Goal: Task Accomplishment & Management: Use online tool/utility

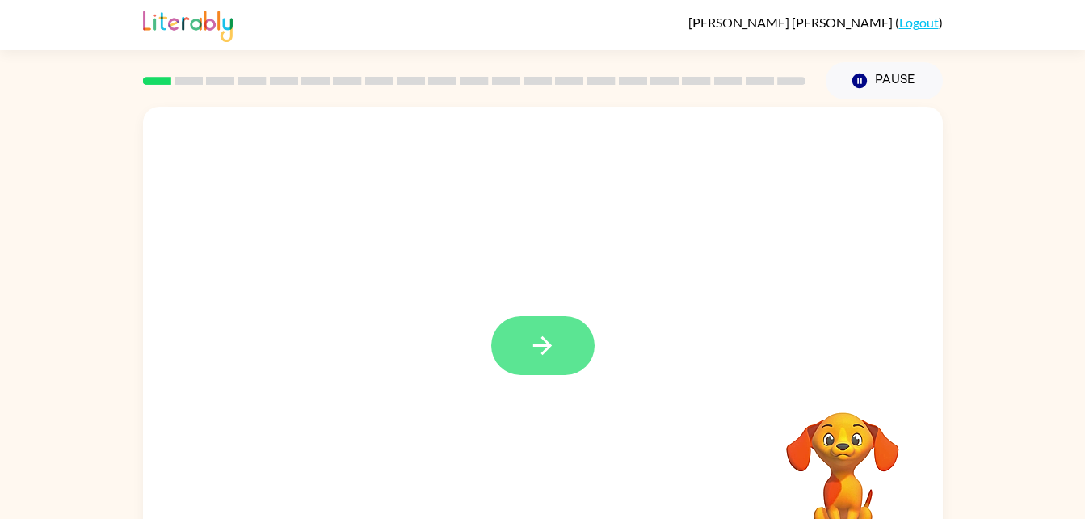
click at [535, 369] on button "button" at bounding box center [542, 345] width 103 height 59
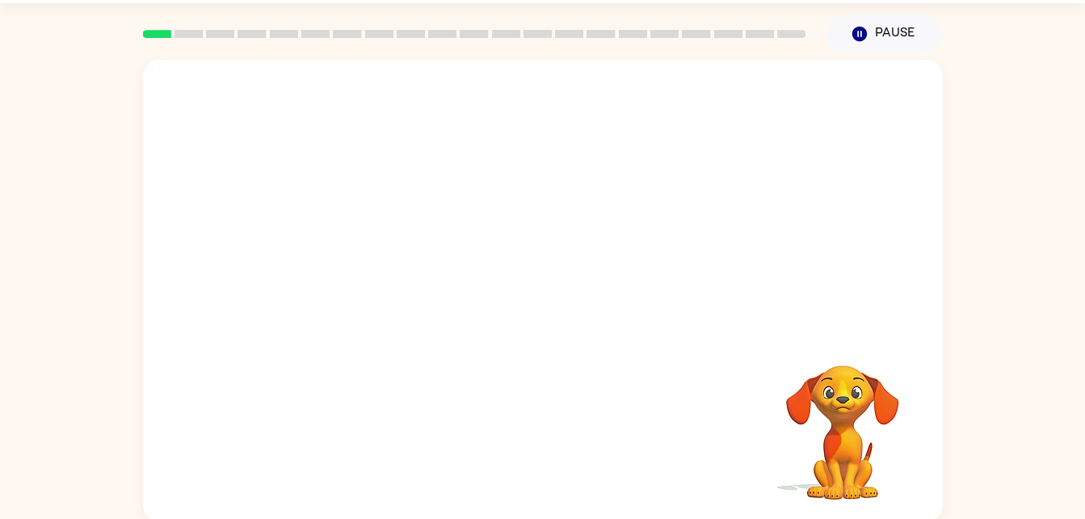
scroll to position [45, 0]
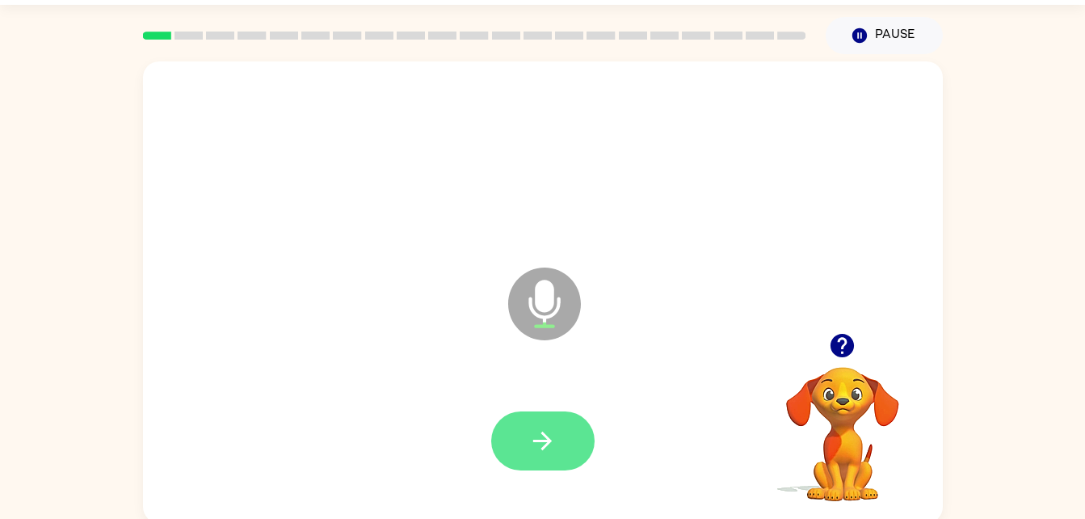
click at [552, 442] on icon "button" at bounding box center [542, 441] width 28 height 28
click at [520, 421] on button "button" at bounding box center [542, 440] width 103 height 59
click at [548, 436] on icon "button" at bounding box center [542, 441] width 28 height 28
click at [581, 423] on button "button" at bounding box center [542, 440] width 103 height 59
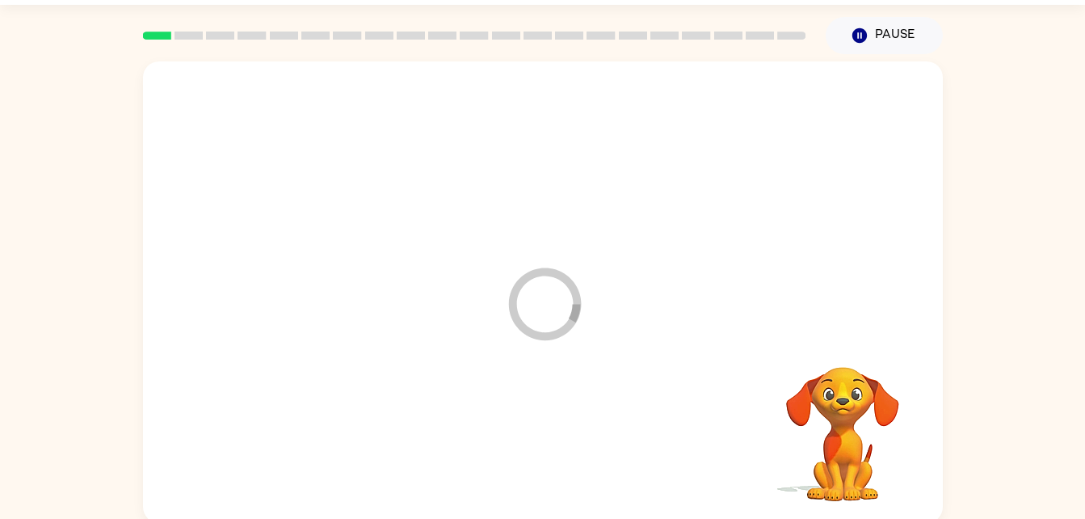
click at [568, 448] on div at bounding box center [543, 441] width 768 height 132
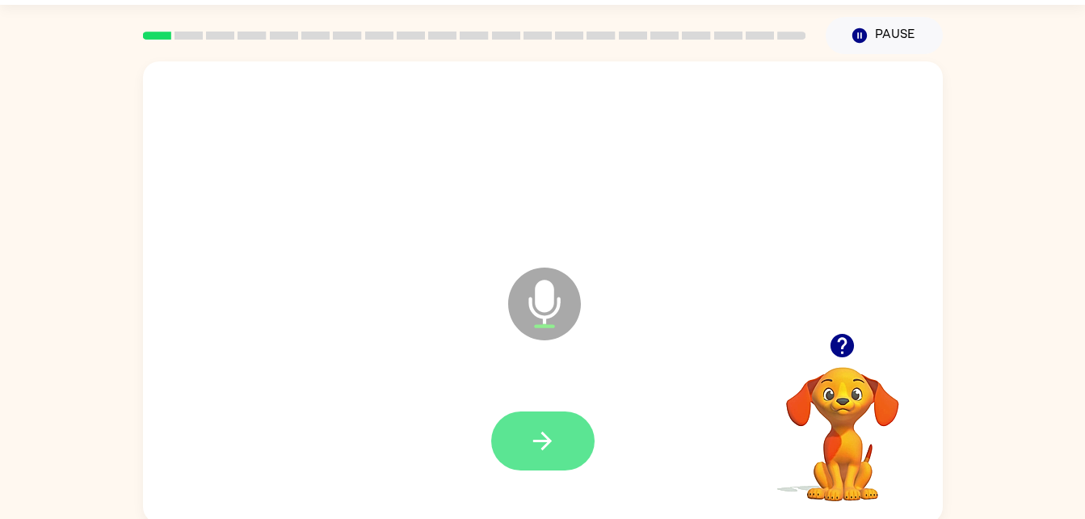
click at [549, 441] on icon "button" at bounding box center [542, 440] width 19 height 19
click at [539, 467] on button "button" at bounding box center [542, 440] width 103 height 59
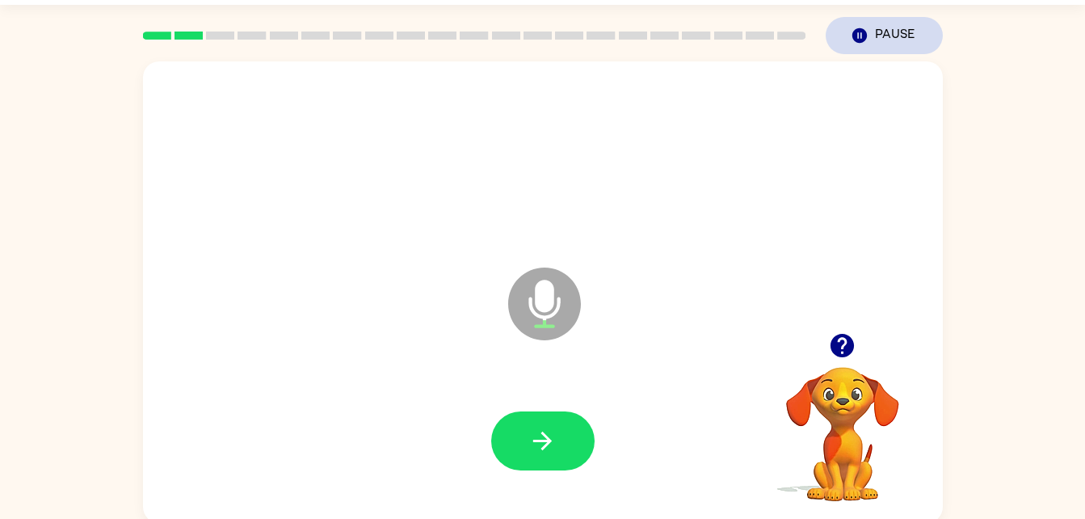
click at [864, 51] on button "Pause Pause" at bounding box center [884, 35] width 117 height 37
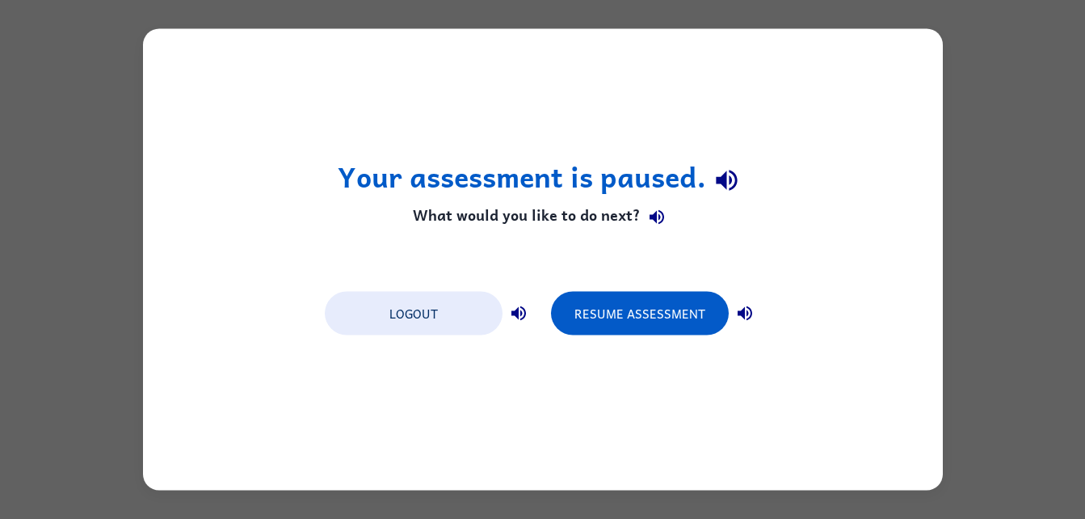
scroll to position [0, 0]
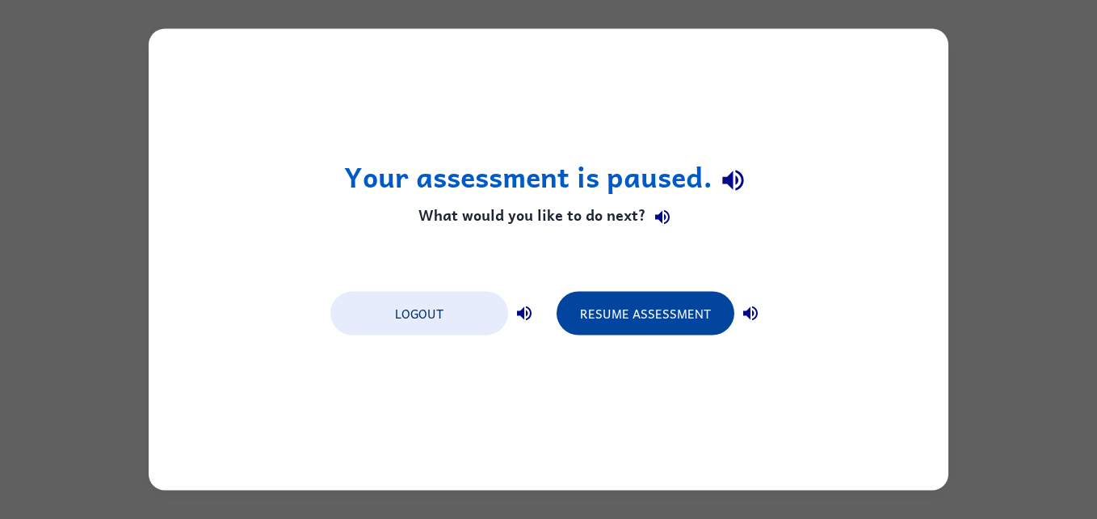
click at [674, 309] on button "Resume Assessment" at bounding box center [646, 314] width 178 height 44
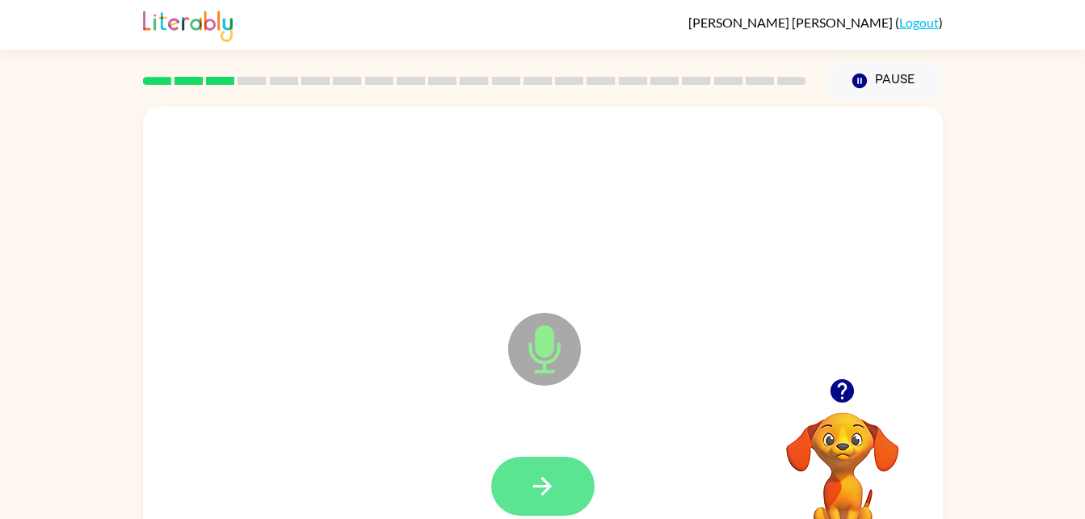
click at [548, 490] on icon "button" at bounding box center [542, 486] width 28 height 28
click at [546, 494] on icon "button" at bounding box center [542, 486] width 28 height 28
click at [523, 479] on button "button" at bounding box center [542, 485] width 103 height 59
click at [550, 464] on button "button" at bounding box center [542, 485] width 103 height 59
click at [550, 468] on button "button" at bounding box center [542, 485] width 103 height 59
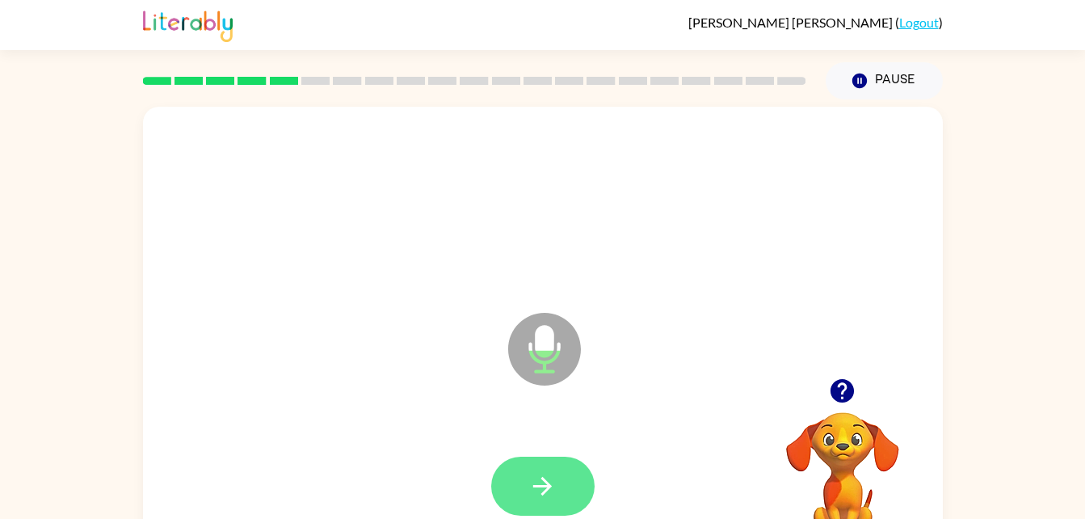
click at [515, 499] on button "button" at bounding box center [542, 485] width 103 height 59
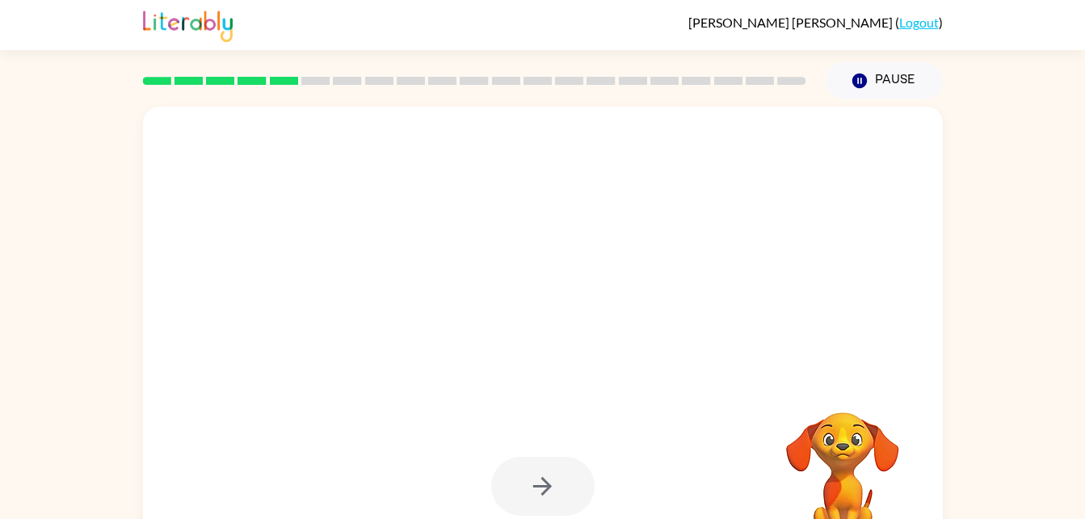
click at [560, 477] on div at bounding box center [542, 485] width 103 height 59
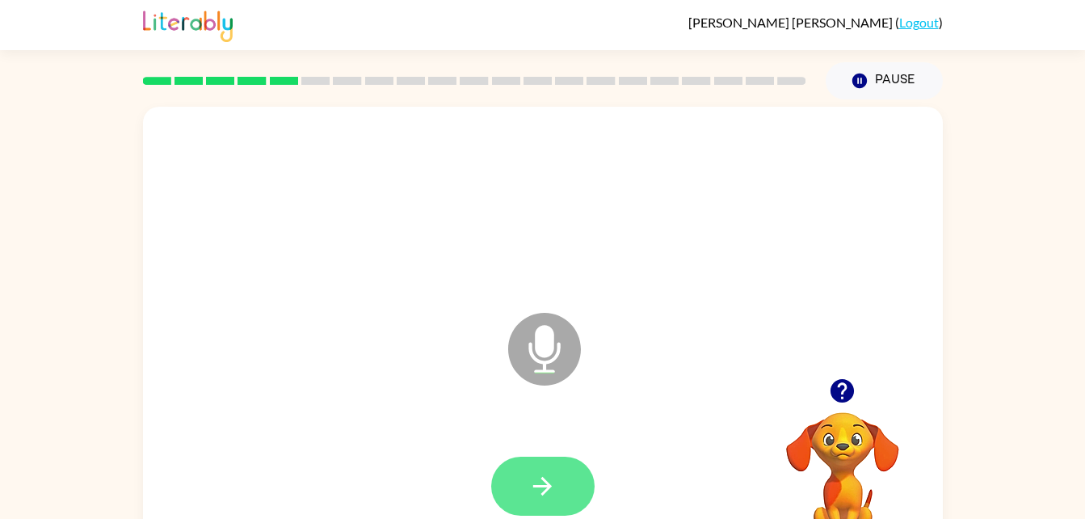
click at [561, 501] on button "button" at bounding box center [542, 485] width 103 height 59
click at [562, 498] on button "button" at bounding box center [542, 485] width 103 height 59
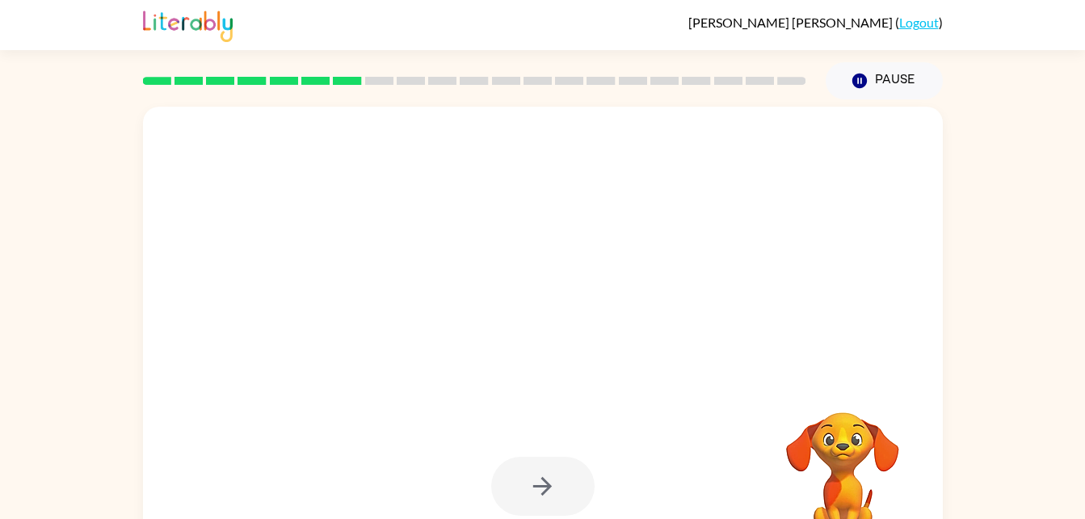
click at [551, 495] on div at bounding box center [542, 485] width 103 height 59
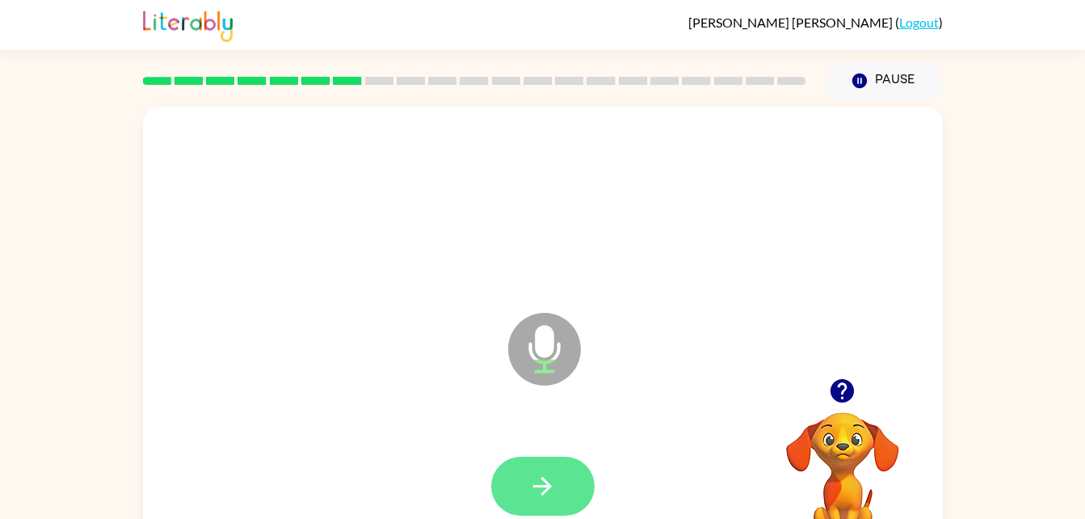
click at [549, 490] on icon "button" at bounding box center [542, 486] width 28 height 28
click at [534, 467] on button "button" at bounding box center [542, 485] width 103 height 59
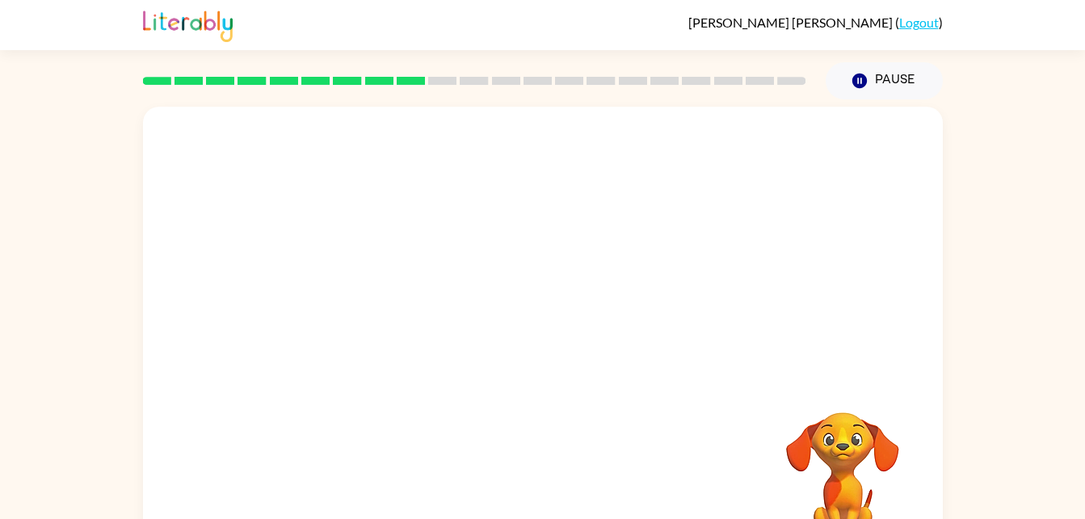
drag, startPoint x: 534, startPoint y: 467, endPoint x: 263, endPoint y: 14, distance: 527.9
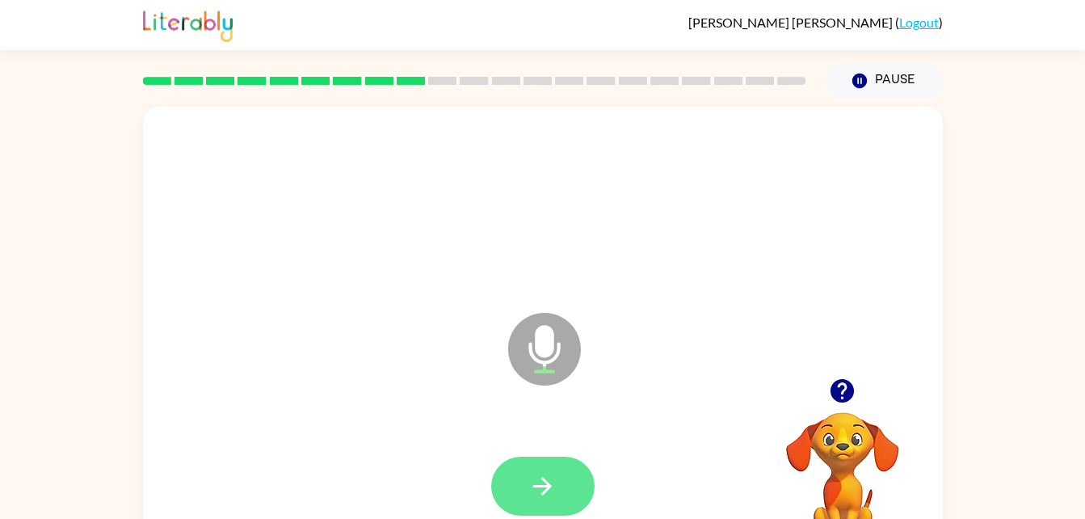
click at [552, 461] on button "button" at bounding box center [542, 485] width 103 height 59
click at [564, 464] on button "button" at bounding box center [542, 485] width 103 height 59
click at [546, 496] on icon "button" at bounding box center [542, 486] width 28 height 28
click at [561, 489] on button "button" at bounding box center [542, 485] width 103 height 59
click at [558, 487] on div at bounding box center [543, 486] width 768 height 132
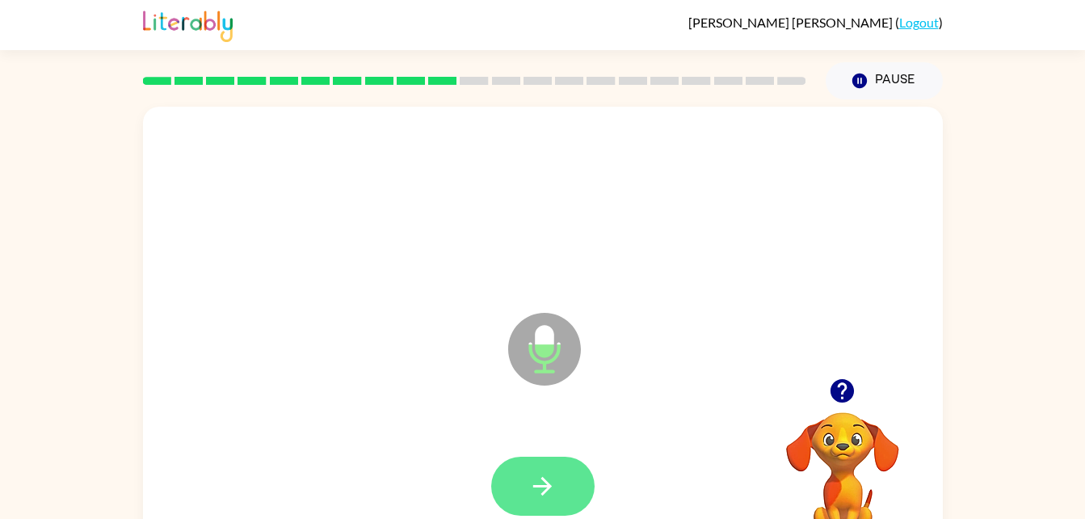
click at [551, 487] on icon "button" at bounding box center [542, 486] width 28 height 28
click at [570, 480] on button "button" at bounding box center [542, 485] width 103 height 59
click at [539, 485] on icon "button" at bounding box center [542, 486] width 19 height 19
click at [554, 489] on icon "button" at bounding box center [542, 486] width 28 height 28
click at [545, 490] on icon "button" at bounding box center [542, 486] width 19 height 19
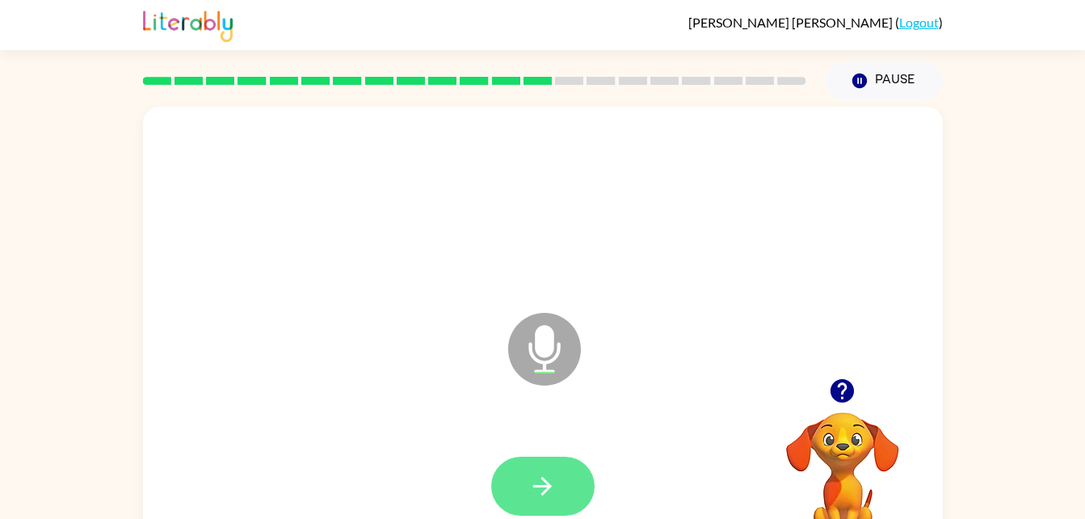
click at [555, 478] on icon "button" at bounding box center [542, 486] width 28 height 28
click at [527, 464] on button "button" at bounding box center [542, 485] width 103 height 59
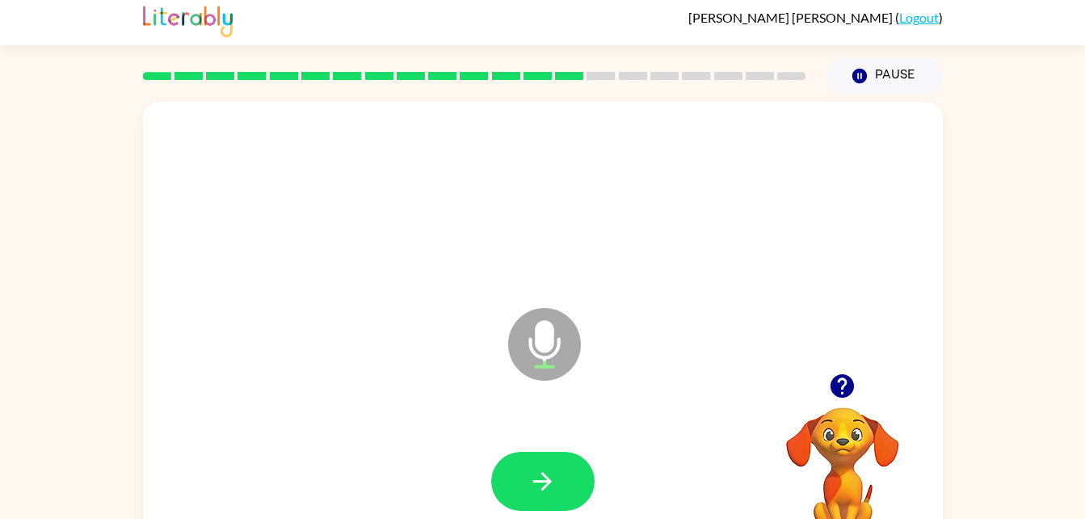
scroll to position [7, 0]
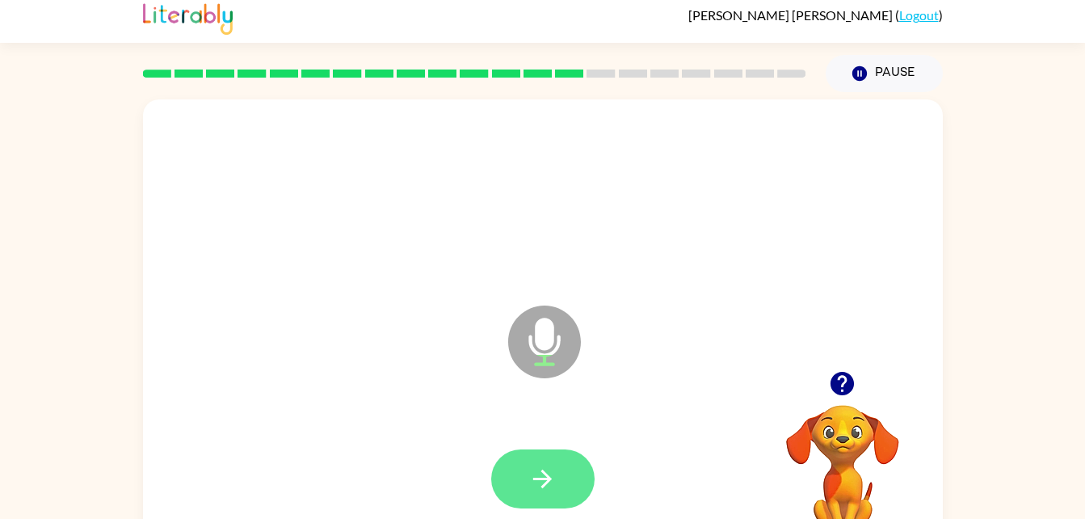
click at [549, 473] on icon "button" at bounding box center [542, 479] width 28 height 28
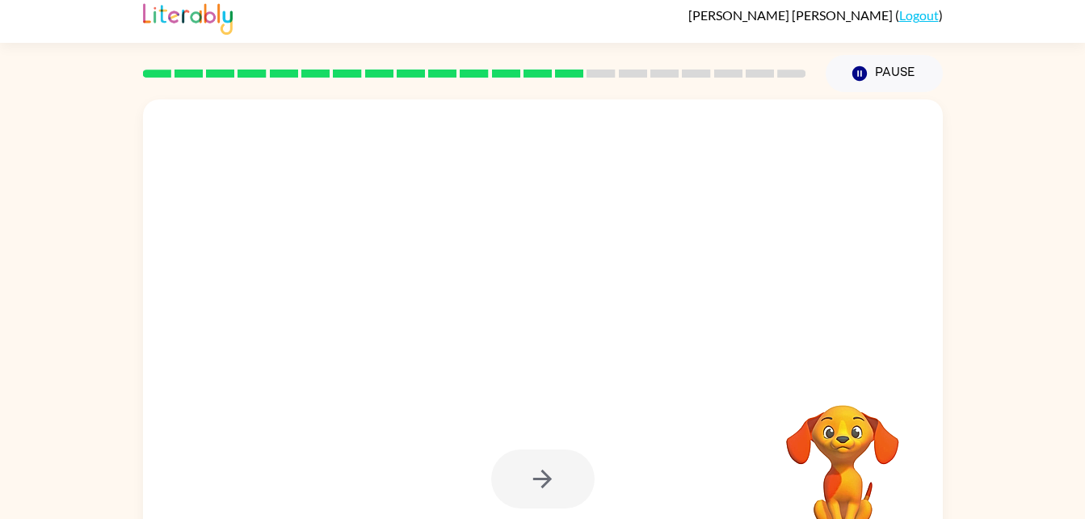
click at [557, 490] on div at bounding box center [542, 478] width 103 height 59
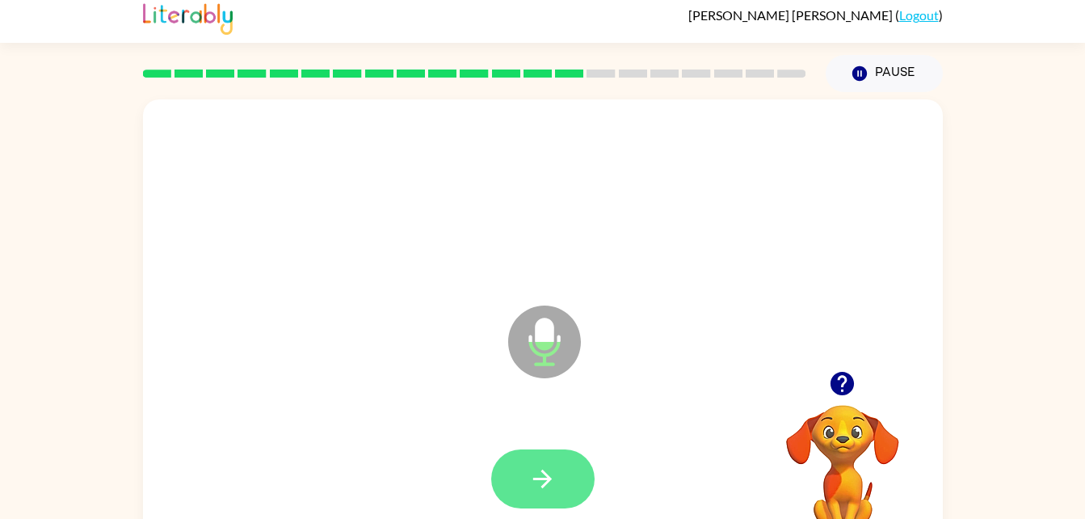
click at [548, 467] on icon "button" at bounding box center [542, 479] width 28 height 28
click at [540, 465] on icon "button" at bounding box center [542, 479] width 28 height 28
click at [528, 477] on button "button" at bounding box center [542, 478] width 103 height 59
click at [552, 475] on icon "button" at bounding box center [542, 479] width 28 height 28
click at [544, 485] on icon "button" at bounding box center [542, 478] width 19 height 19
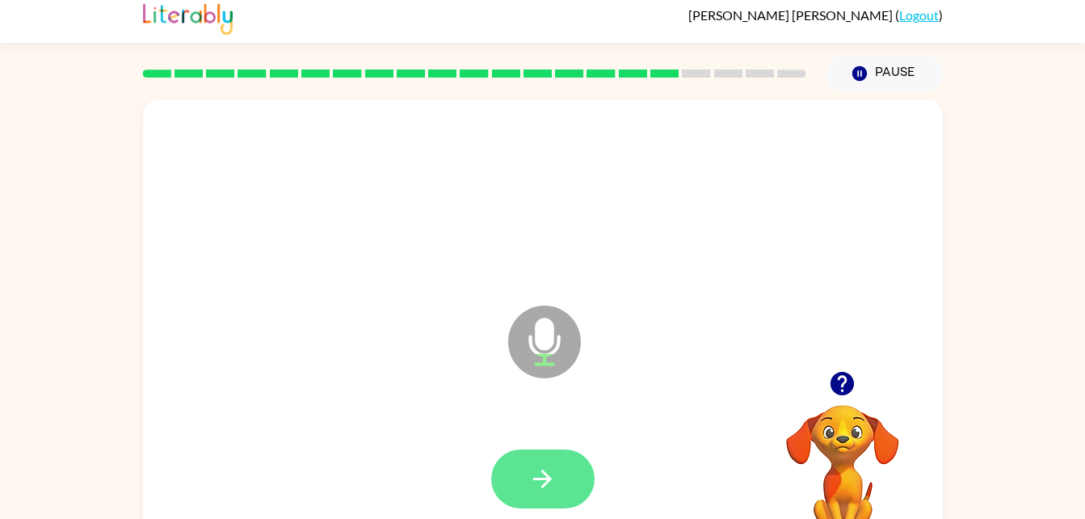
click at [563, 486] on button "button" at bounding box center [542, 478] width 103 height 59
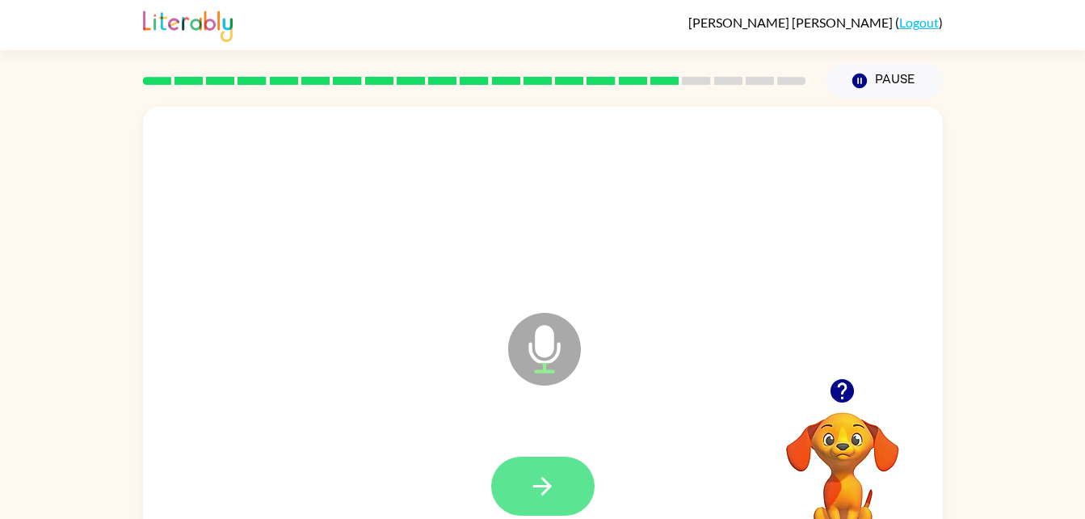
click at [577, 472] on button "button" at bounding box center [542, 485] width 103 height 59
click at [510, 447] on div at bounding box center [543, 486] width 768 height 132
click at [518, 469] on button "button" at bounding box center [542, 485] width 103 height 59
click at [543, 455] on div at bounding box center [543, 486] width 768 height 132
click at [561, 473] on div at bounding box center [542, 485] width 103 height 59
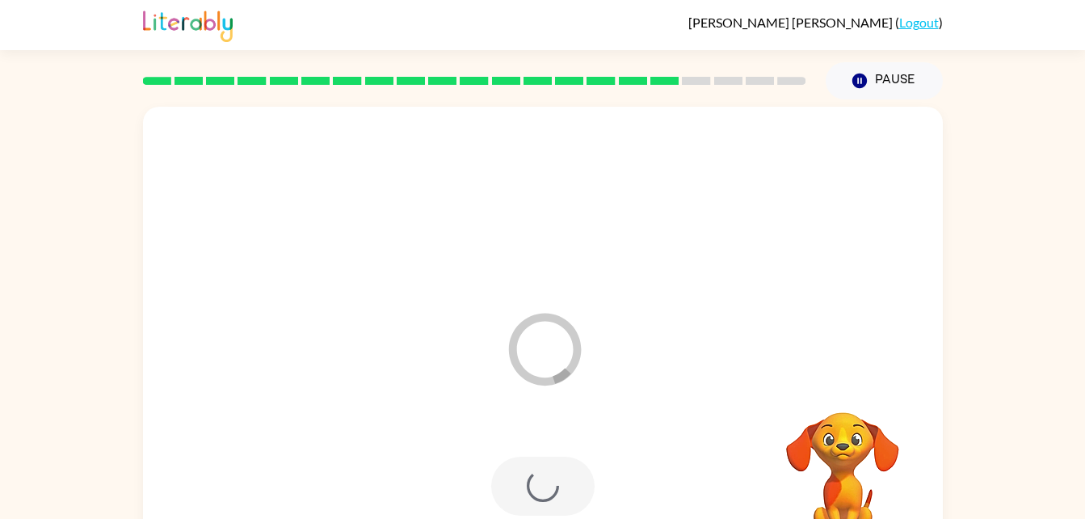
click at [580, 469] on div at bounding box center [542, 485] width 103 height 59
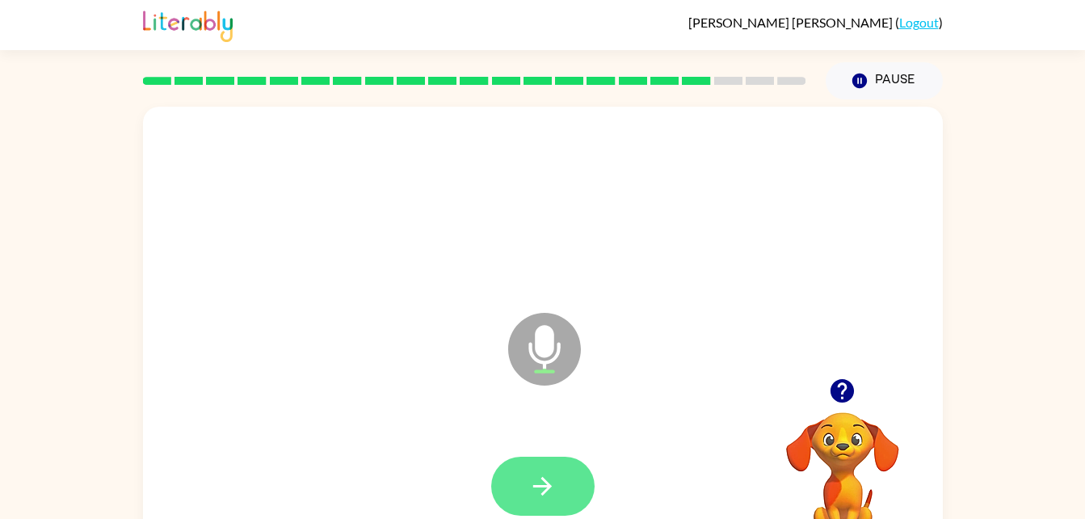
click at [533, 487] on icon "button" at bounding box center [542, 486] width 28 height 28
click at [560, 494] on button "button" at bounding box center [542, 485] width 103 height 59
click at [553, 468] on button "button" at bounding box center [542, 485] width 103 height 59
click at [555, 482] on icon "button" at bounding box center [542, 486] width 28 height 28
click at [548, 460] on button "button" at bounding box center [542, 485] width 103 height 59
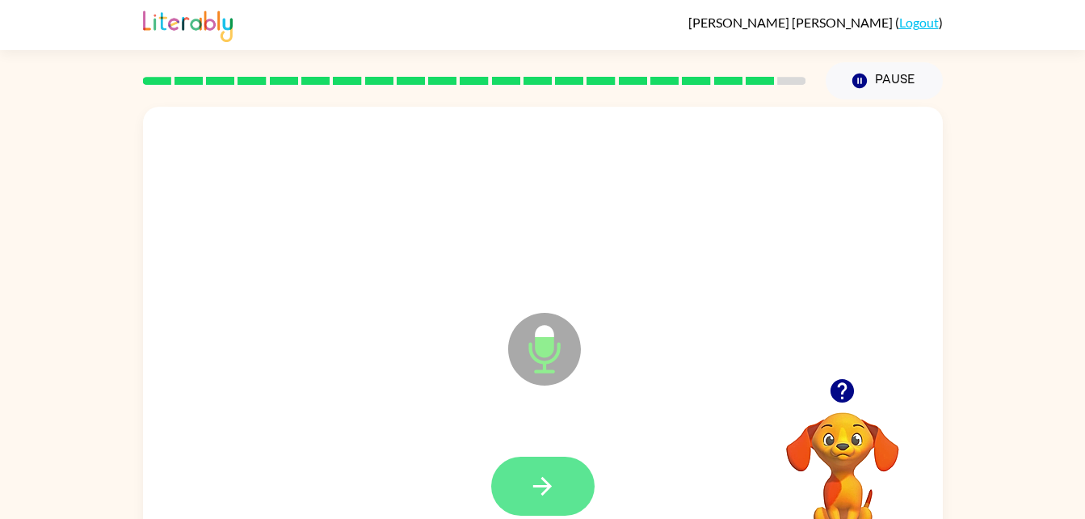
click at [557, 491] on button "button" at bounding box center [542, 485] width 103 height 59
